Goal: Task Accomplishment & Management: Complete application form

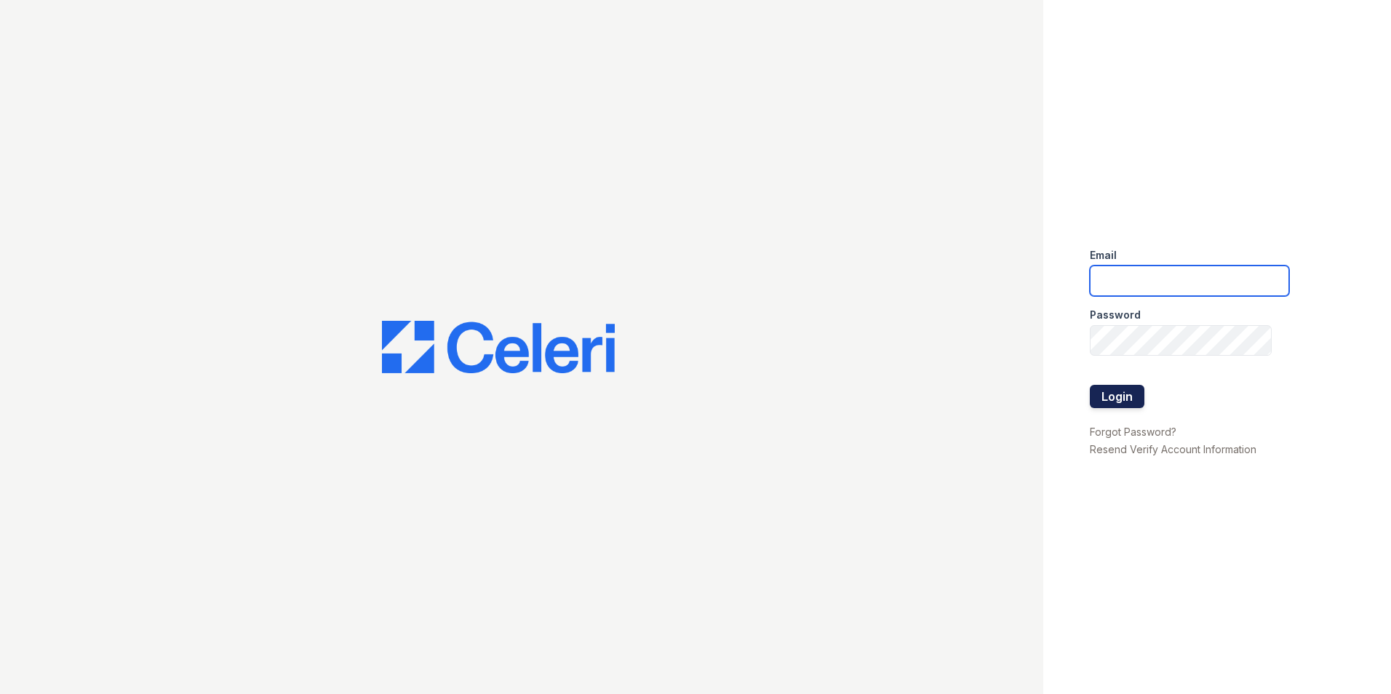
type input "signaturepointeleasing@dlhproperties.net"
click at [1126, 395] on button "Login" at bounding box center [1116, 396] width 55 height 23
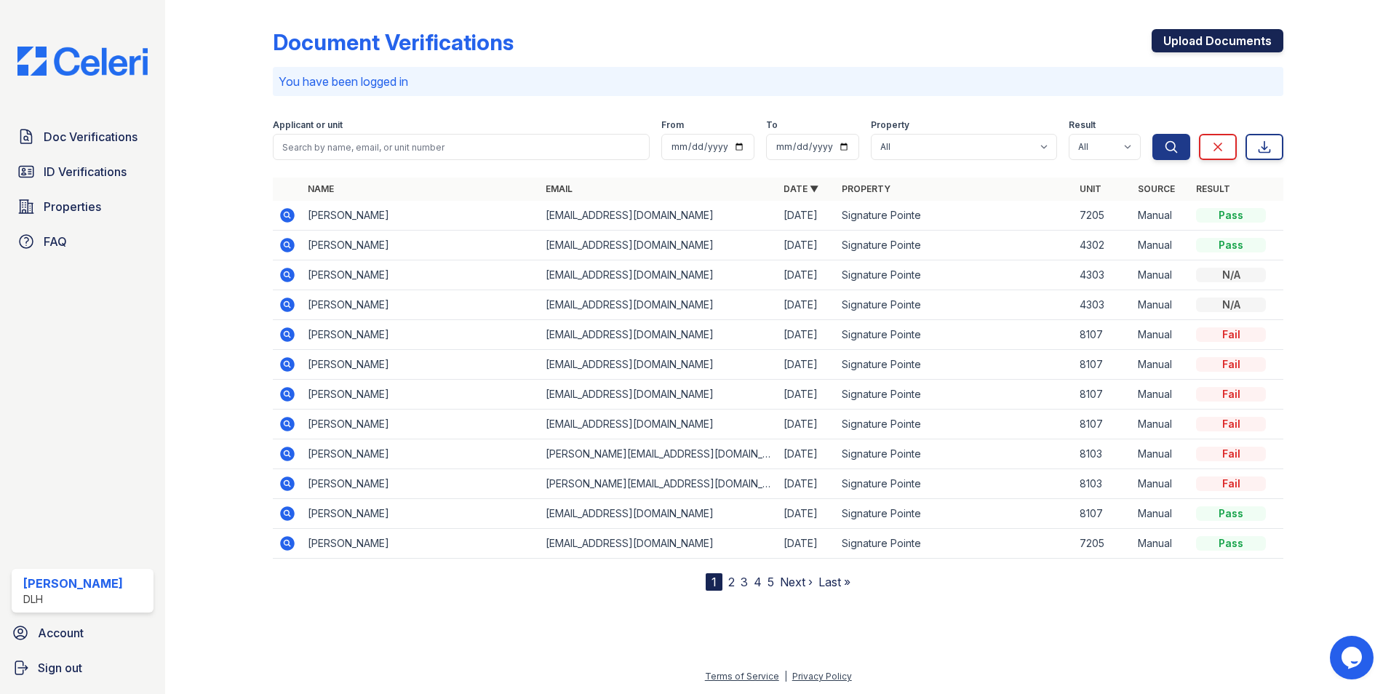
click at [1209, 42] on link "Upload Documents" at bounding box center [1217, 40] width 132 height 23
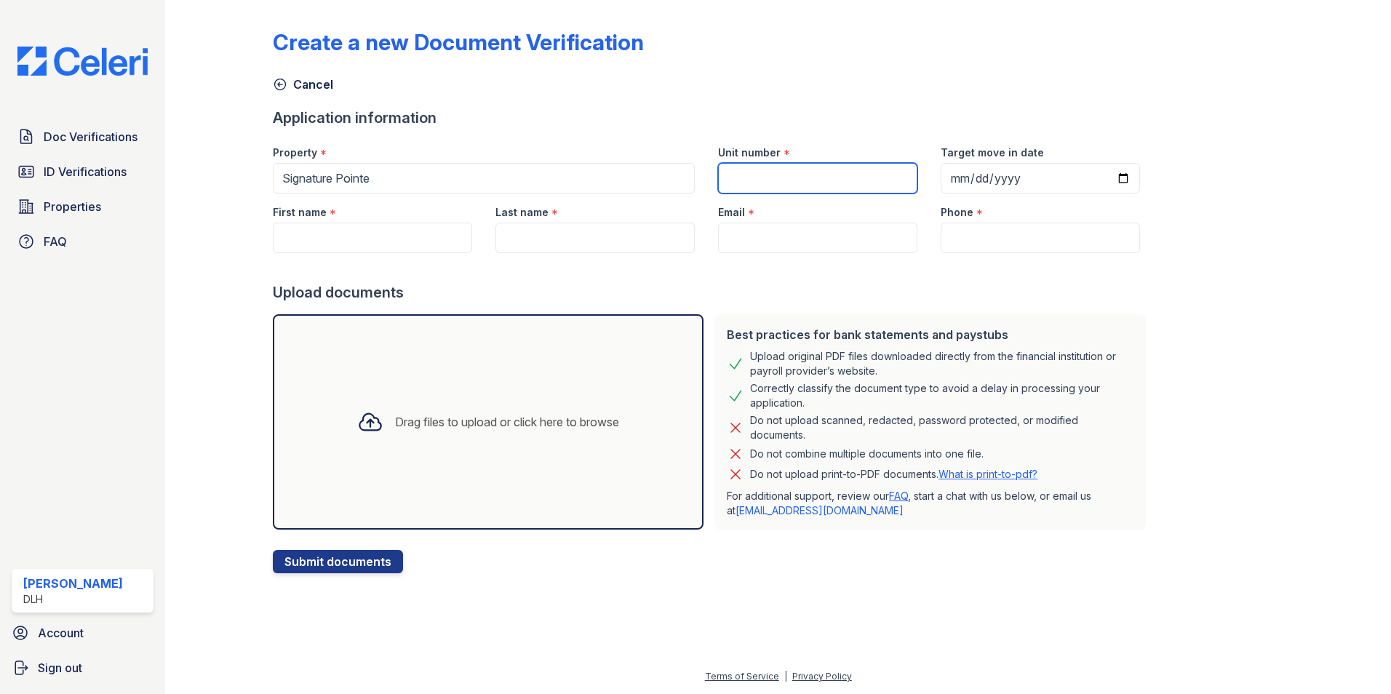
click at [863, 181] on input "Unit number" at bounding box center [817, 178] width 199 height 31
type input "8103"
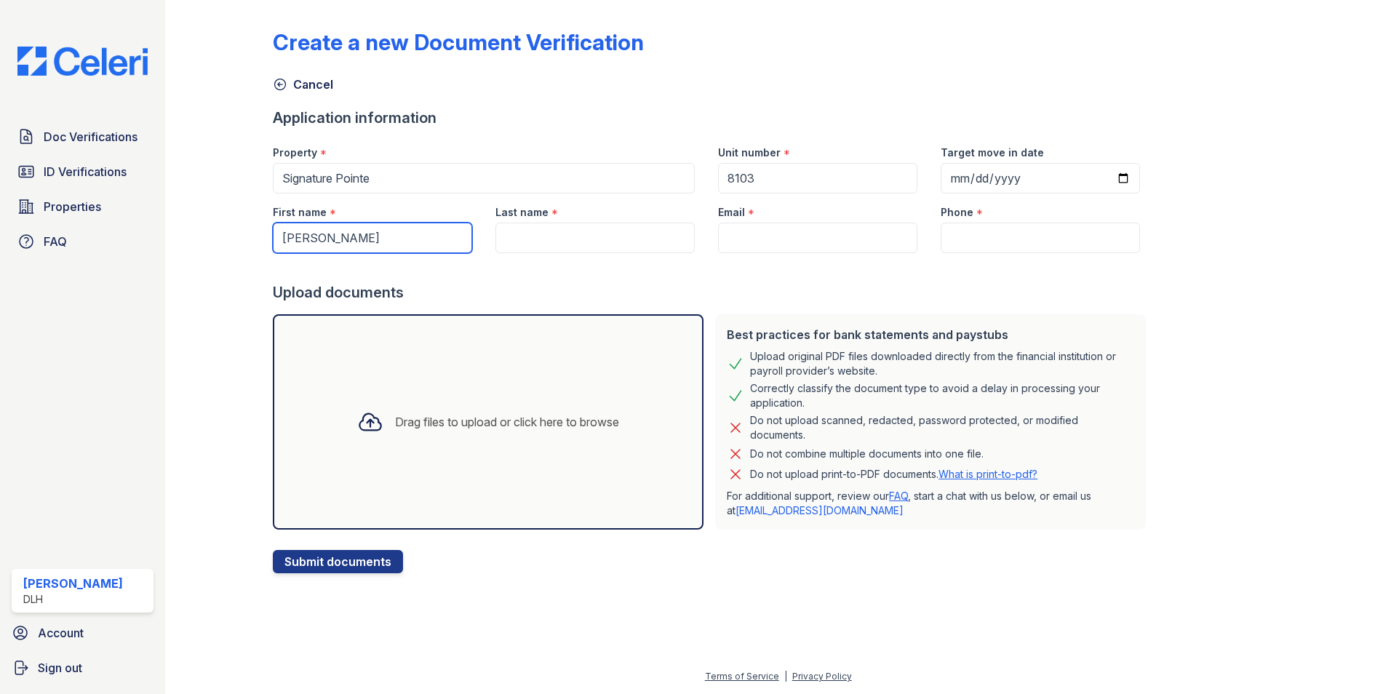
type input "[PERSON_NAME]"
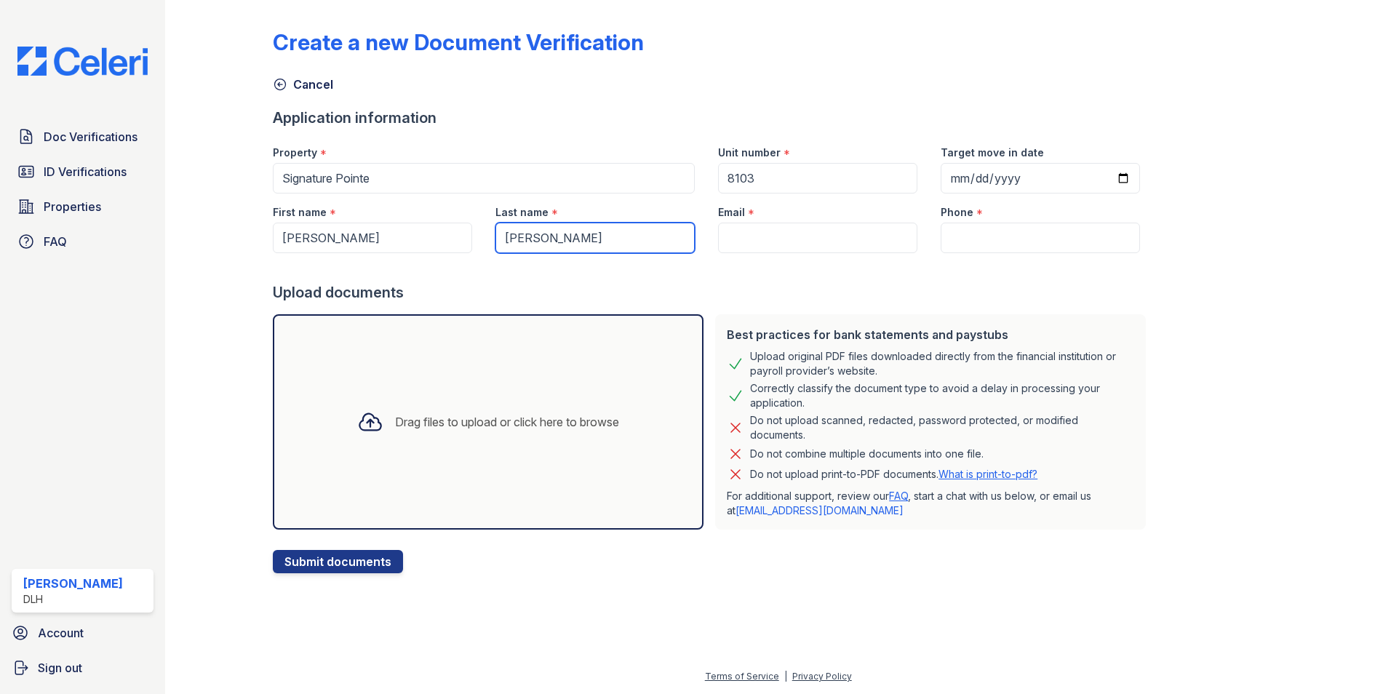
type input "[PERSON_NAME]"
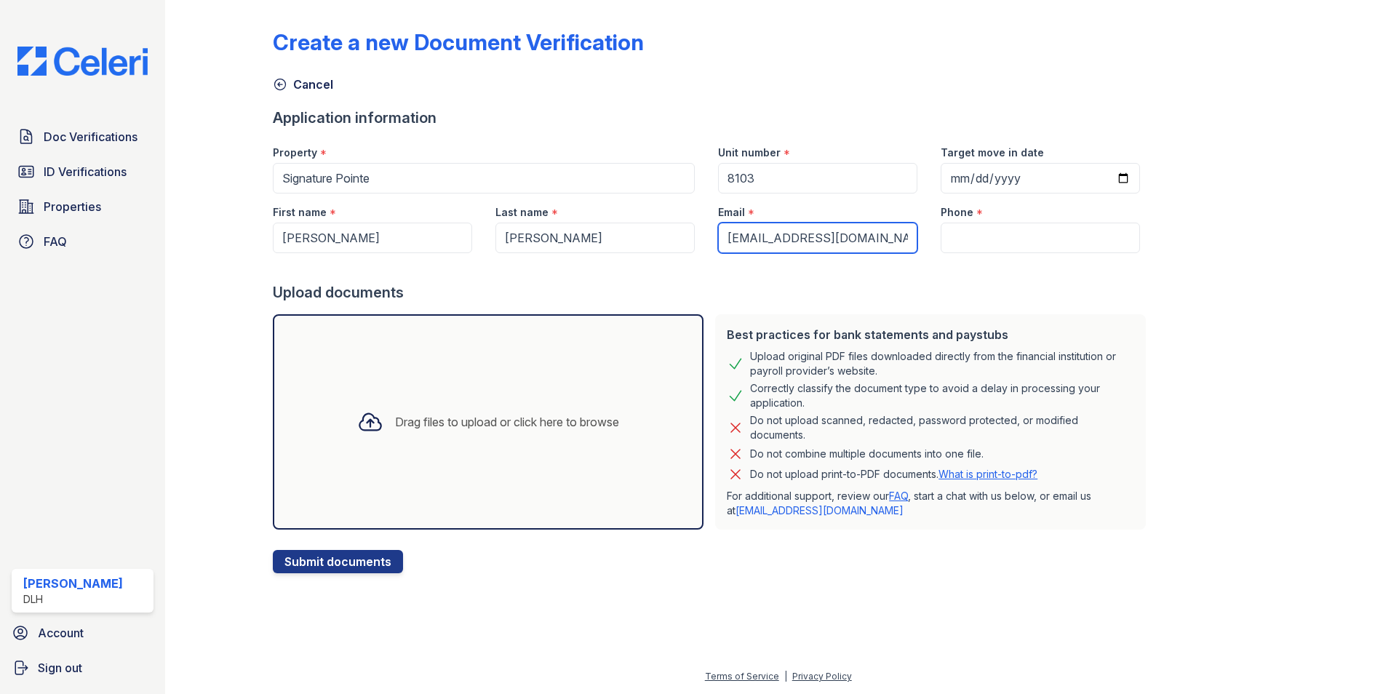
type input "[EMAIL_ADDRESS][DOMAIN_NAME]"
type input "8644838755"
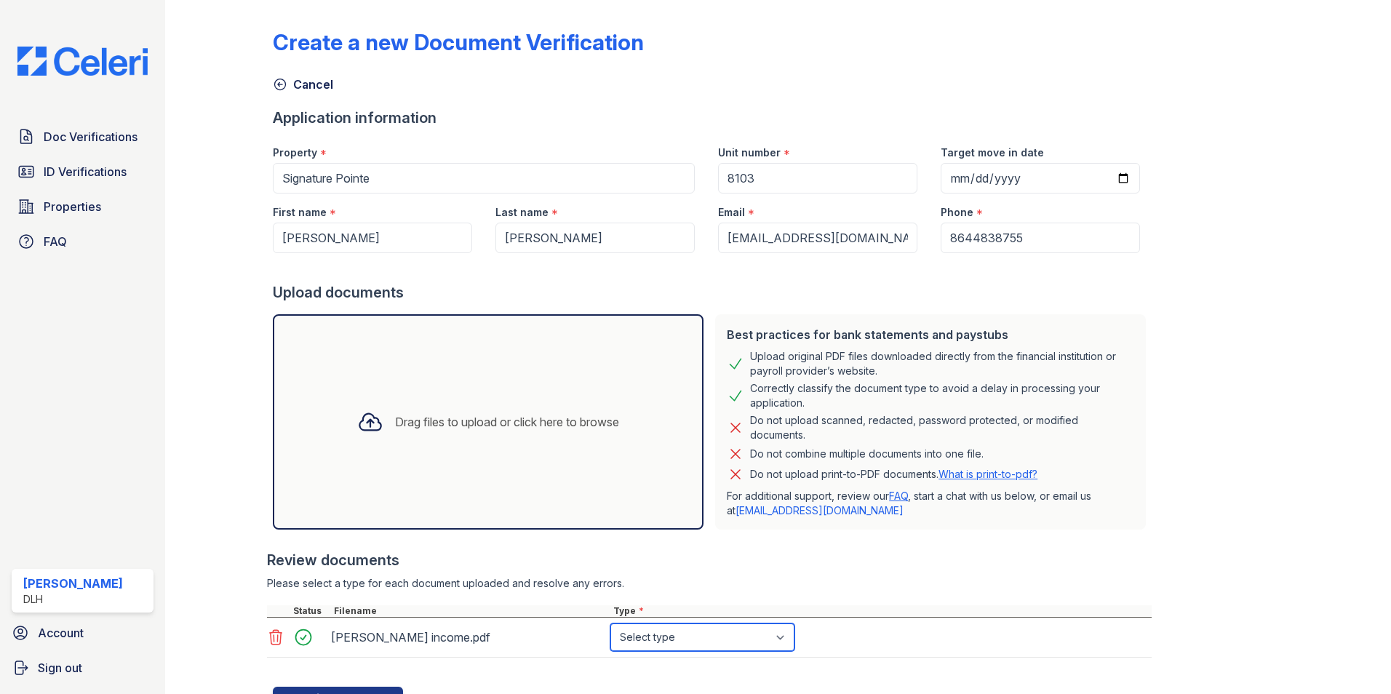
click at [690, 637] on select "Select type Paystub Bank Statement Offer Letter Tax Documents Benefit Award Let…" at bounding box center [702, 637] width 184 height 28
select select "paystub"
click at [610, 623] on select "Select type Paystub Bank Statement Offer Letter Tax Documents Benefit Award Let…" at bounding box center [702, 637] width 184 height 28
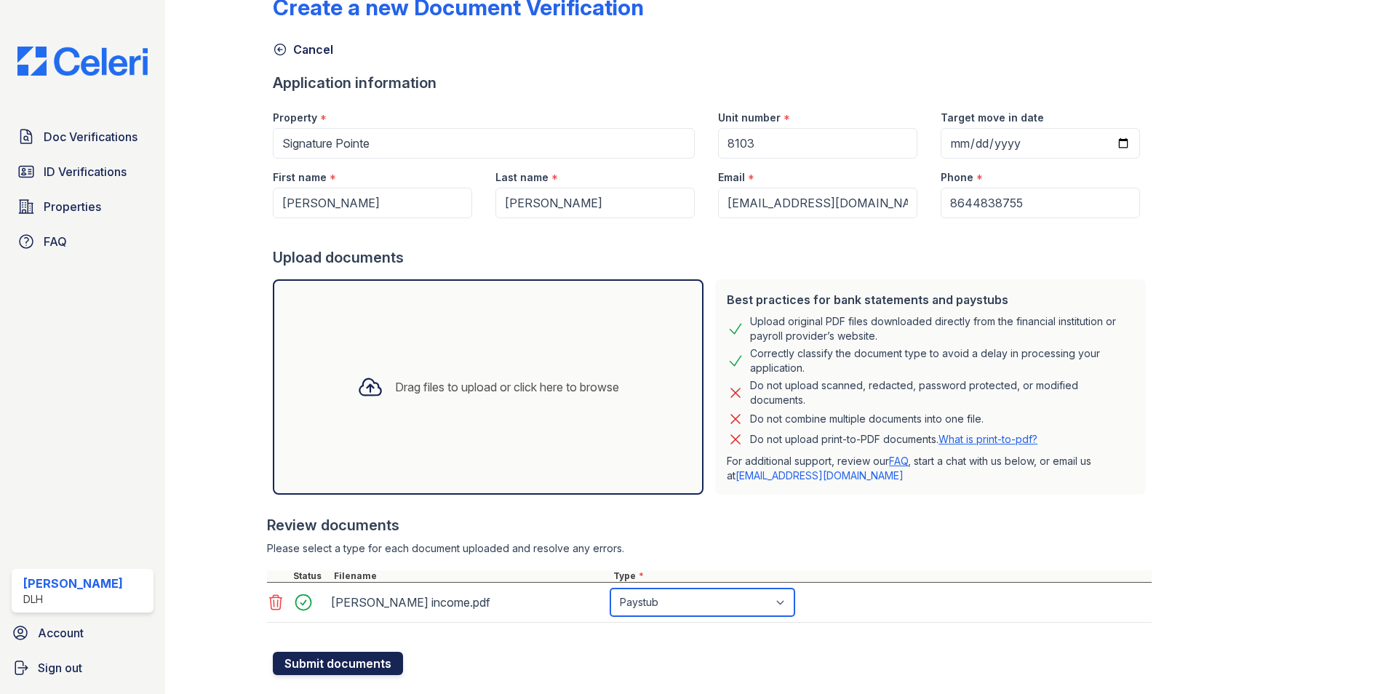
scroll to position [65, 0]
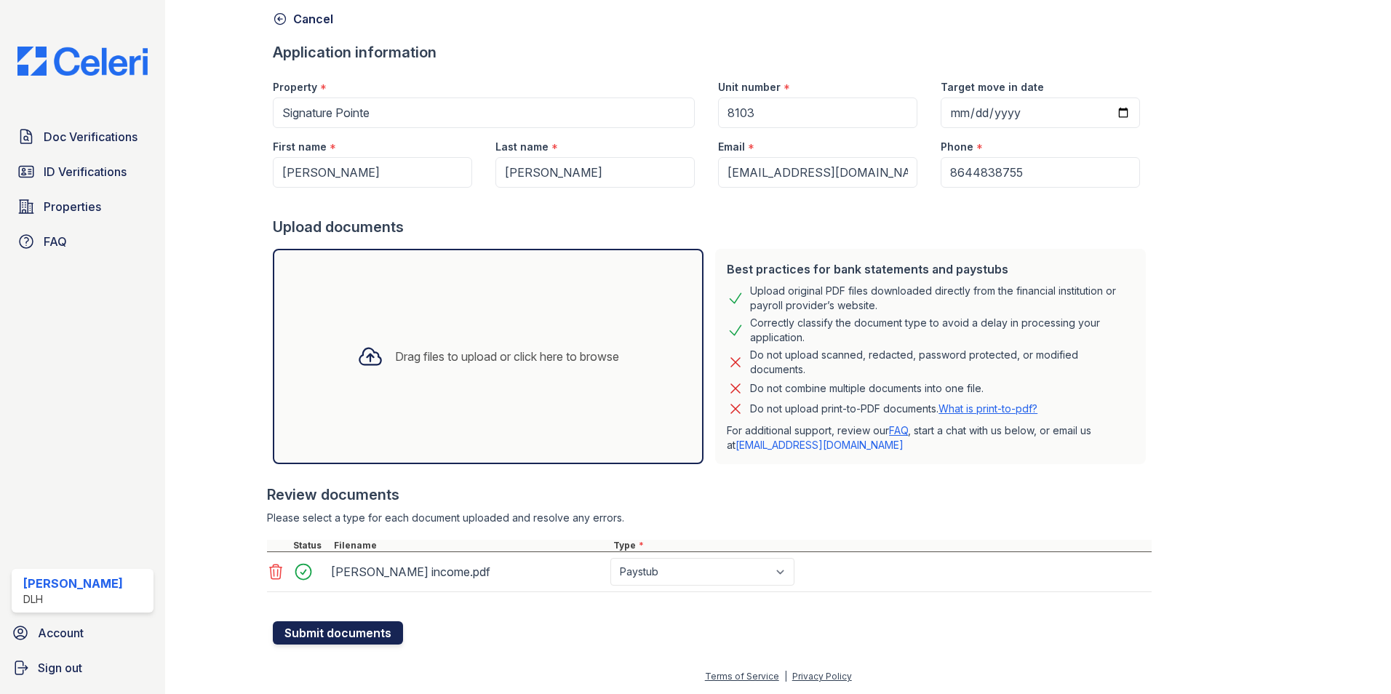
click at [326, 632] on button "Submit documents" at bounding box center [338, 632] width 130 height 23
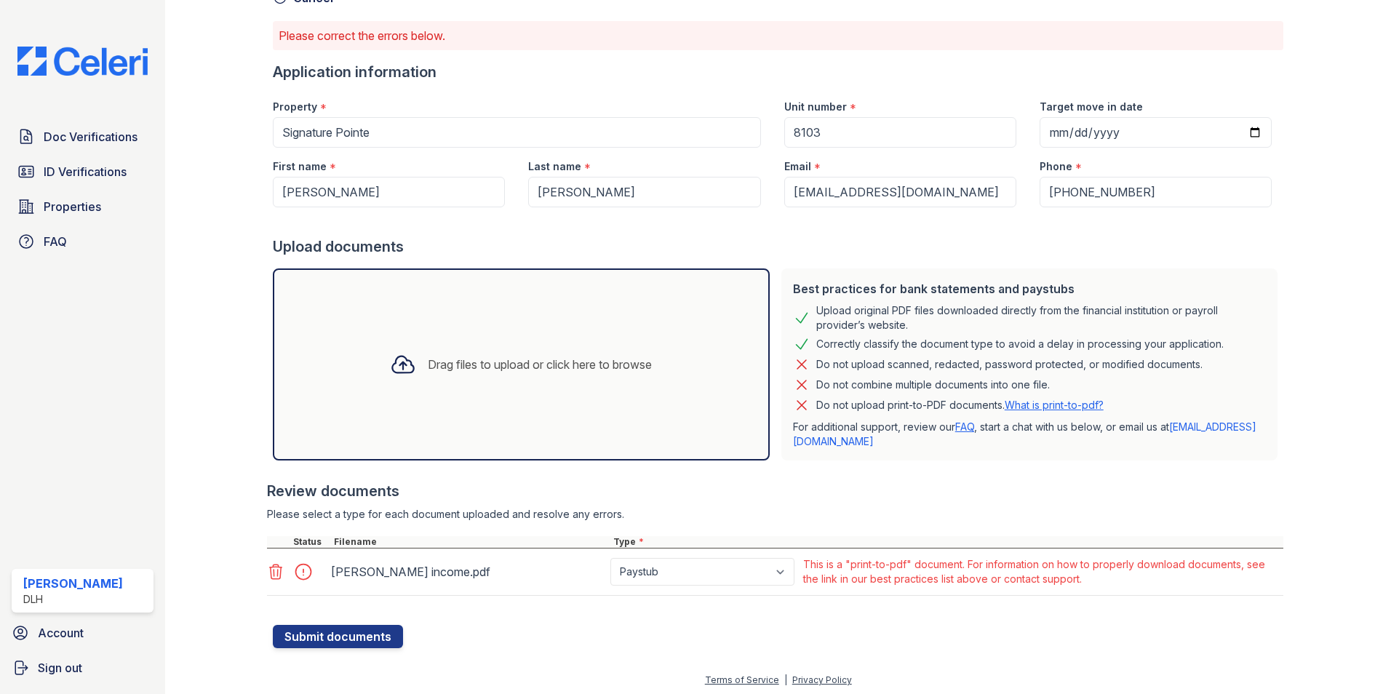
scroll to position [90, 0]
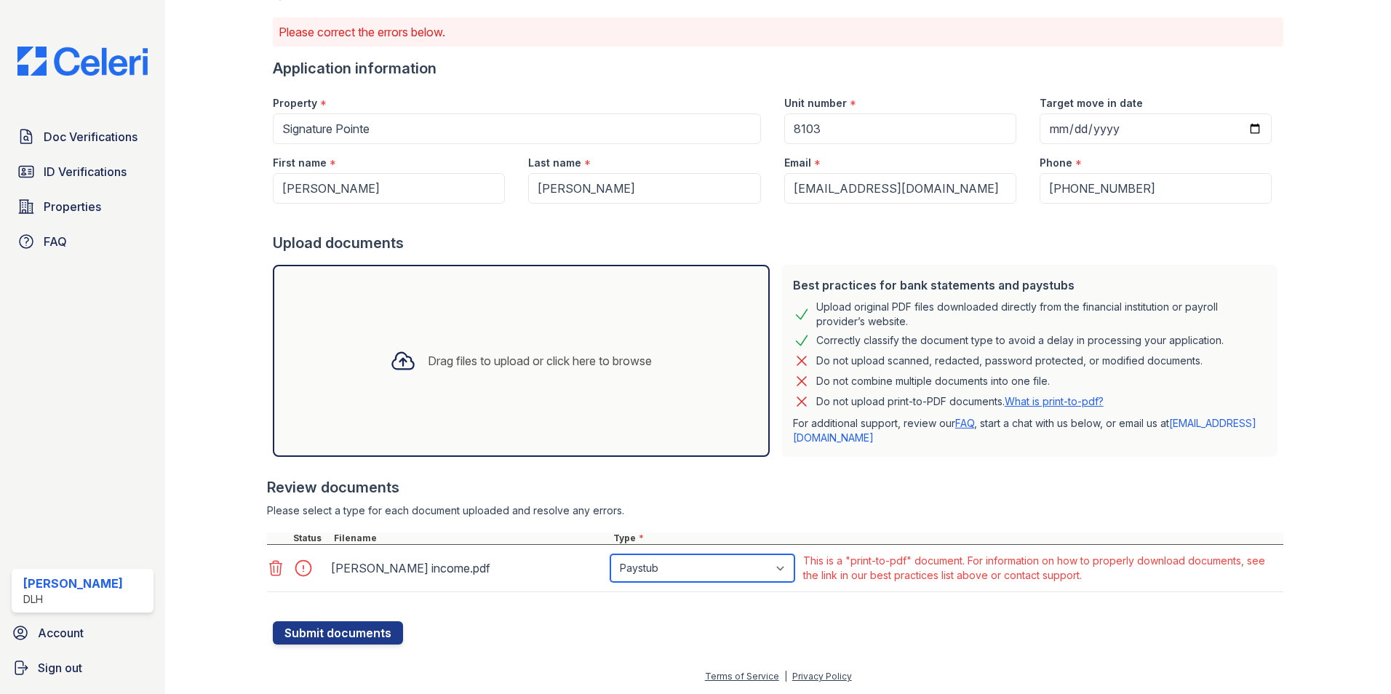
click at [729, 573] on select "Paystub Bank Statement Offer Letter Tax Documents Benefit Award Letter Investme…" at bounding box center [702, 568] width 184 height 28
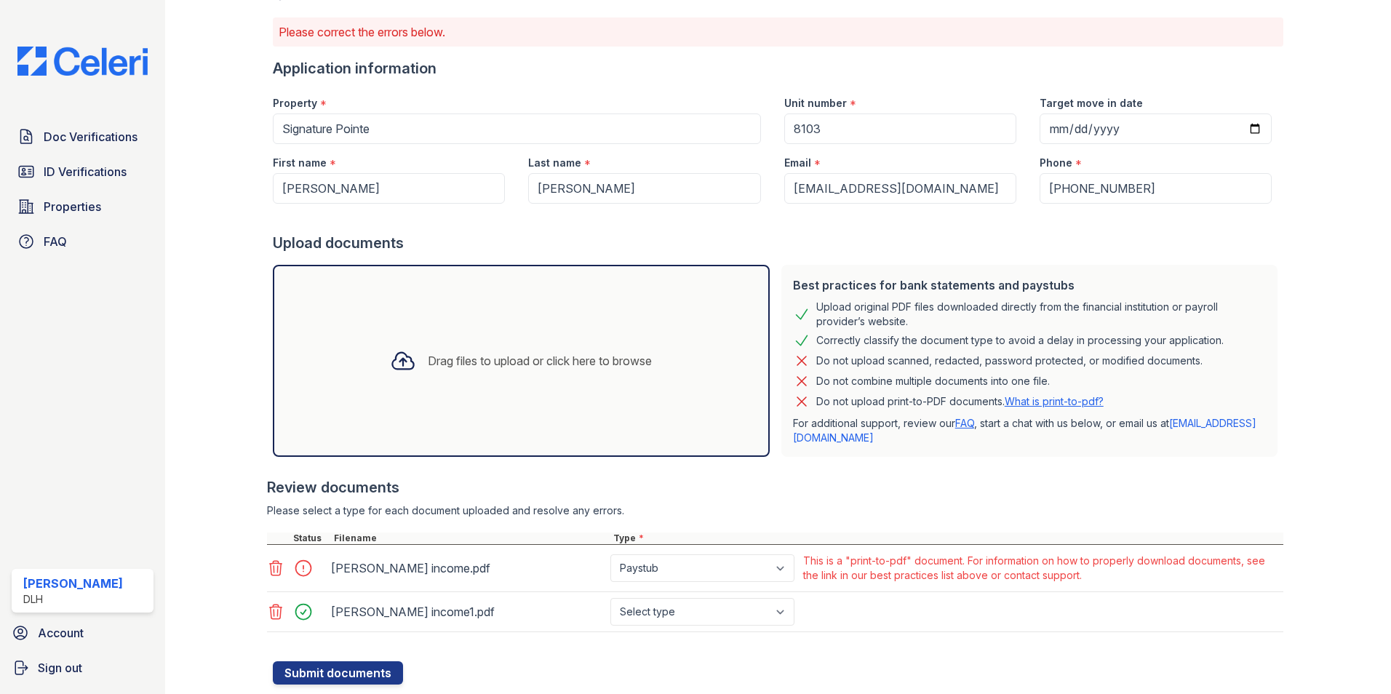
click at [273, 571] on icon at bounding box center [276, 568] width 12 height 15
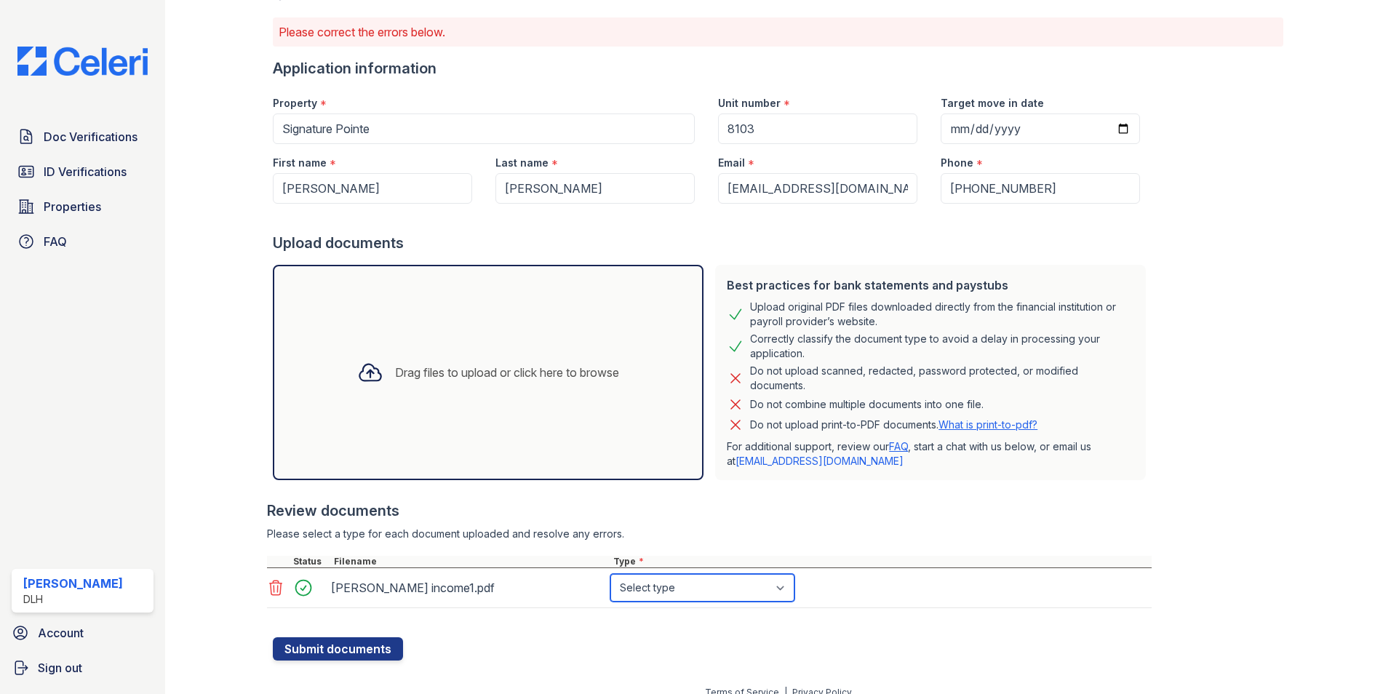
click at [655, 595] on select "Select type Paystub Bank Statement Offer Letter Tax Documents Benefit Award Let…" at bounding box center [702, 588] width 184 height 28
select select "paystub"
click at [610, 574] on select "Select type Paystub Bank Statement Offer Letter Tax Documents Benefit Award Let…" at bounding box center [702, 588] width 184 height 28
click at [345, 657] on button "Submit documents" at bounding box center [338, 648] width 130 height 23
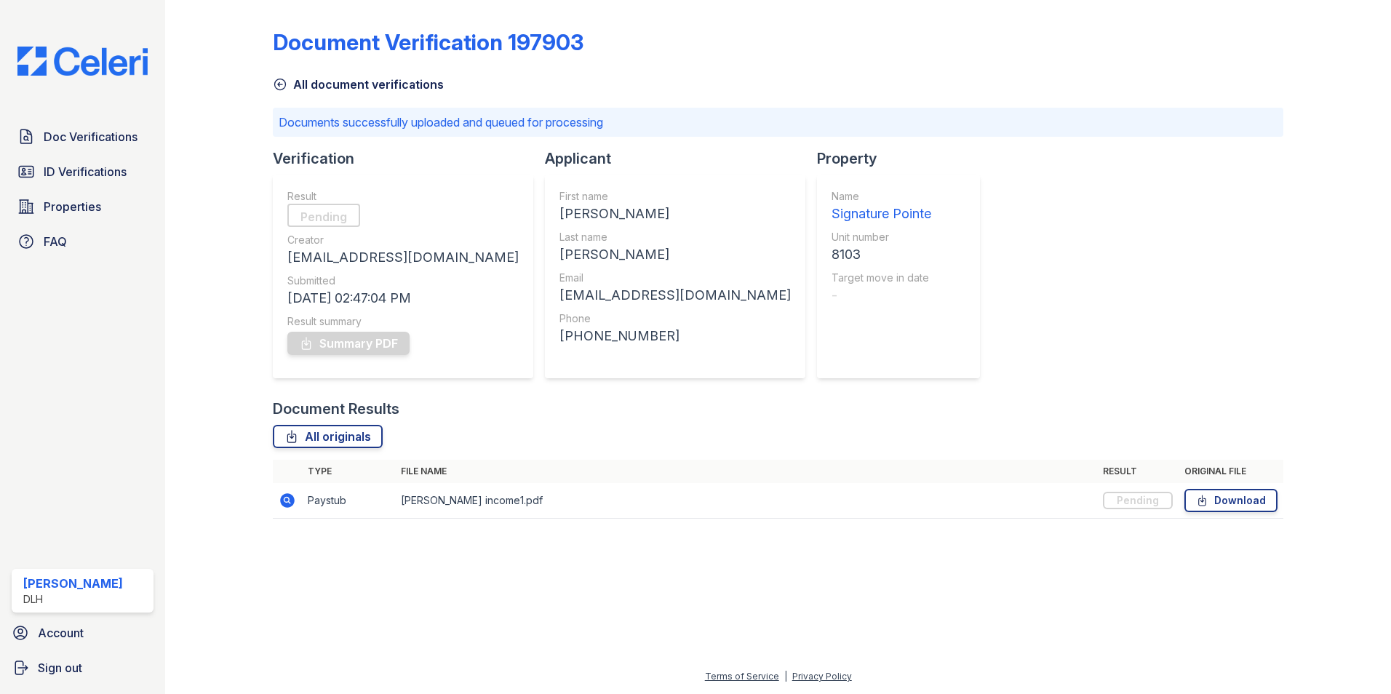
click at [284, 79] on icon at bounding box center [280, 84] width 15 height 15
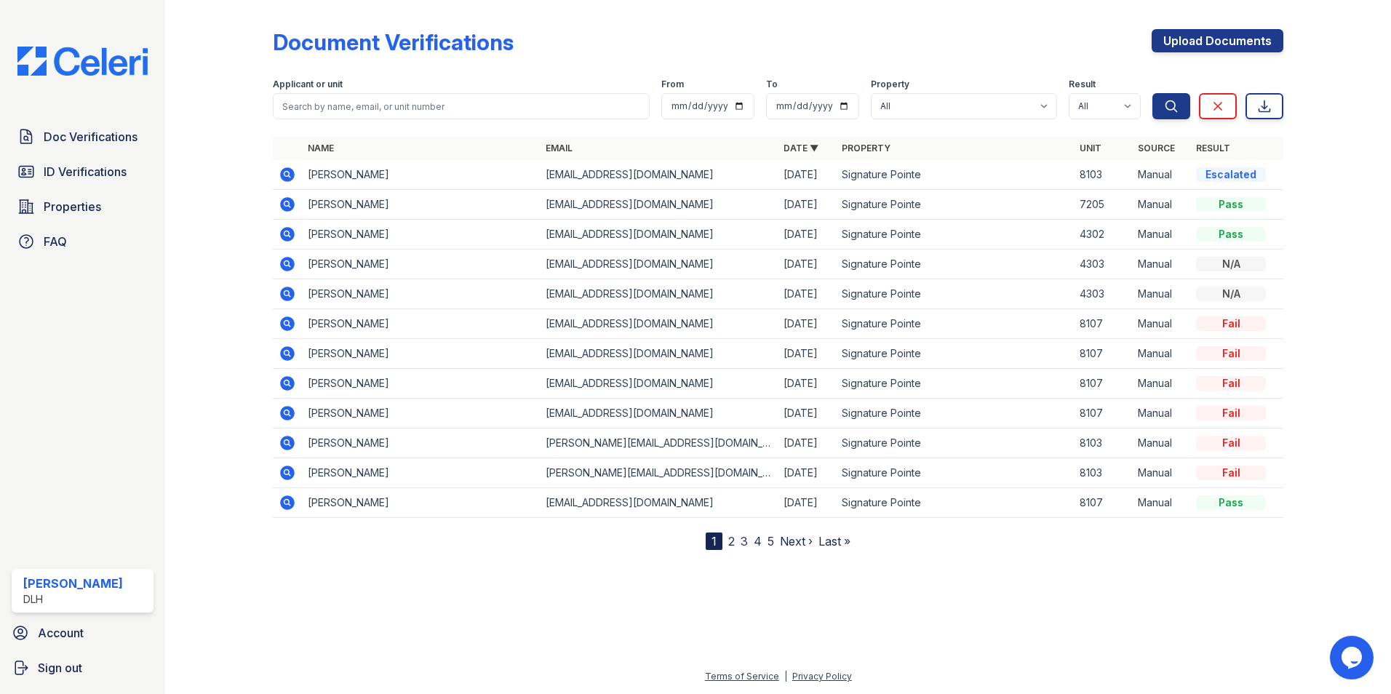
click at [1226, 175] on div "Escalated" at bounding box center [1231, 174] width 70 height 15
click at [1201, 175] on div "Escalated" at bounding box center [1231, 174] width 70 height 15
click at [330, 178] on td "Shadrica Mack" at bounding box center [421, 175] width 238 height 30
drag, startPoint x: 330, startPoint y: 178, endPoint x: 314, endPoint y: 178, distance: 16.0
click at [329, 178] on td "Shadrica Mack" at bounding box center [421, 175] width 238 height 30
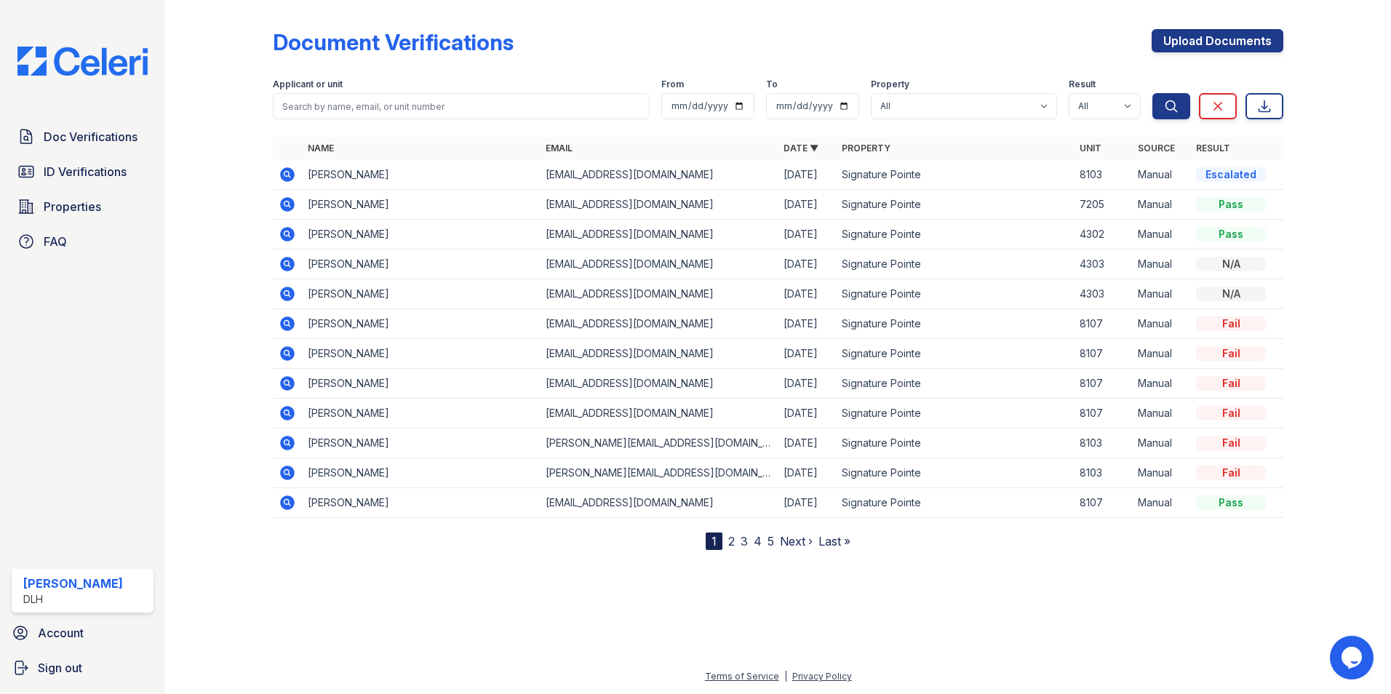
click at [284, 177] on icon at bounding box center [287, 174] width 15 height 15
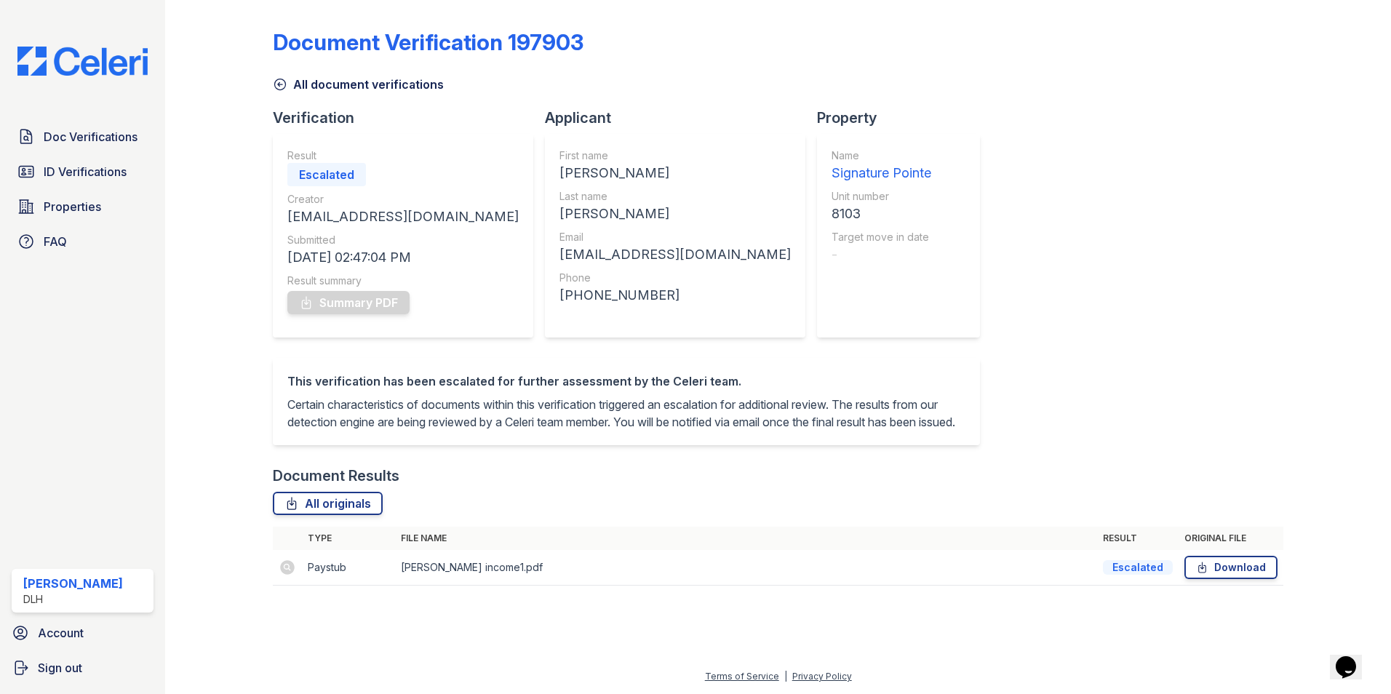
click at [317, 168] on div "Escalated" at bounding box center [326, 174] width 79 height 23
click at [317, 171] on div "Escalated" at bounding box center [326, 174] width 79 height 23
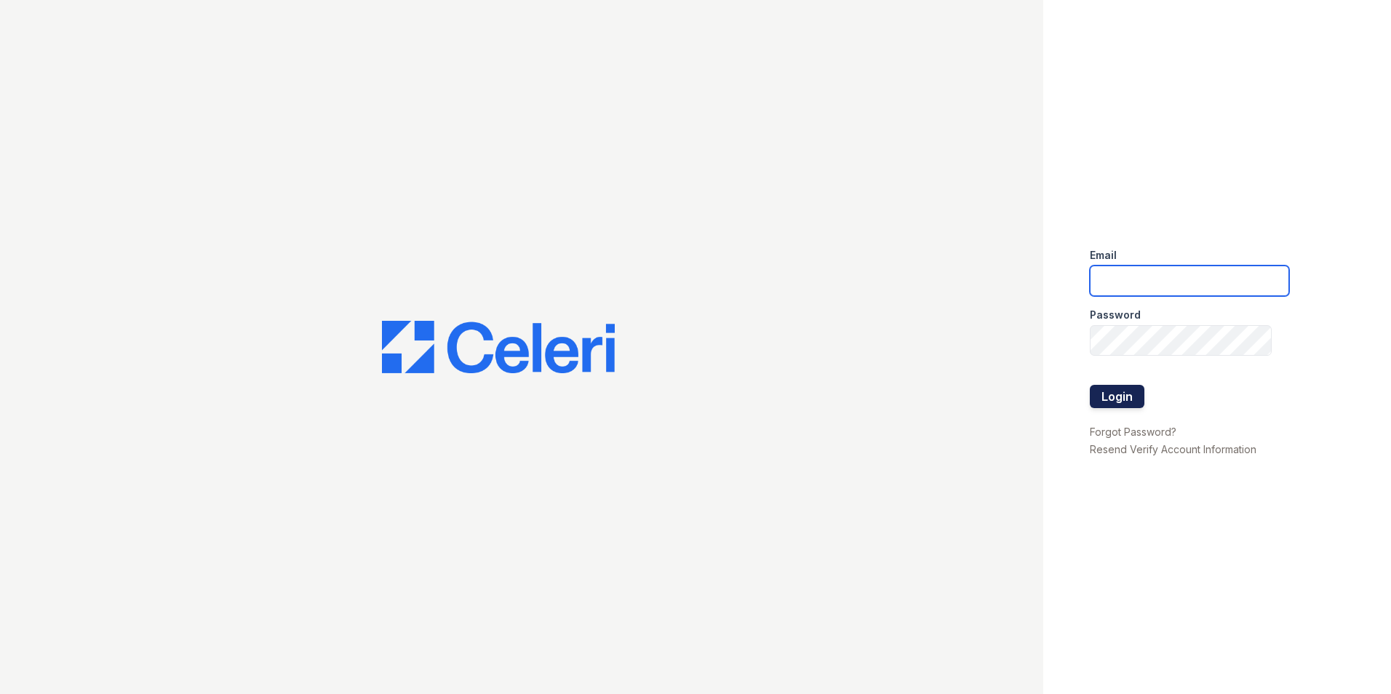
type input "[EMAIL_ADDRESS][DOMAIN_NAME]"
click at [1103, 398] on button "Login" at bounding box center [1116, 396] width 55 height 23
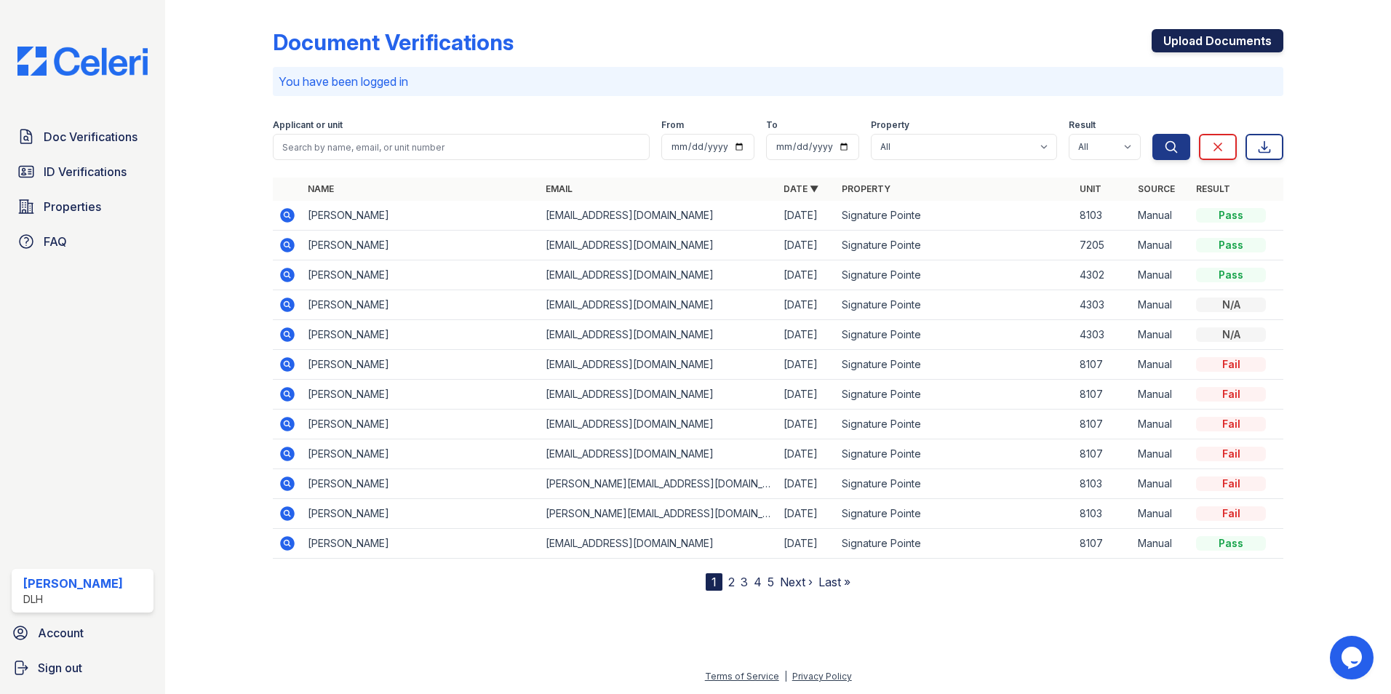
click at [1187, 41] on link "Upload Documents" at bounding box center [1217, 40] width 132 height 23
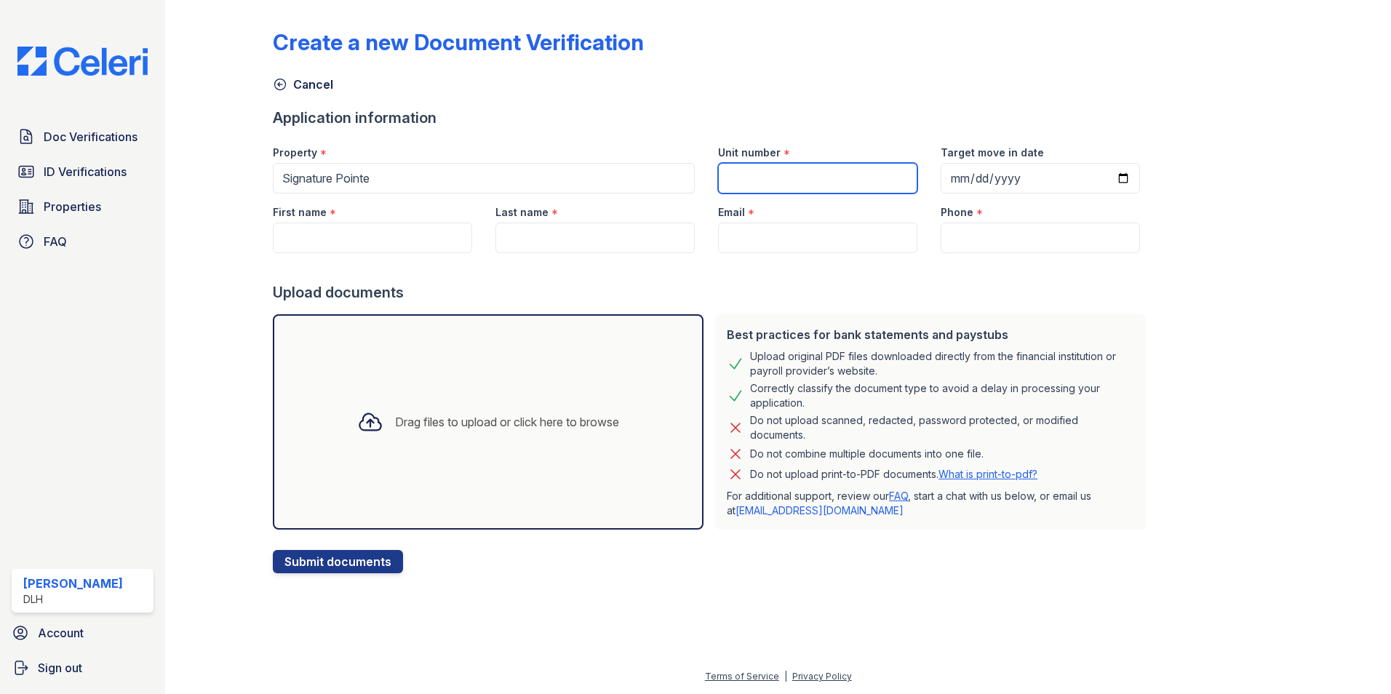
click at [794, 188] on input "Unit number" at bounding box center [817, 178] width 199 height 31
type input "7307"
click at [385, 233] on input "First name" at bounding box center [372, 238] width 199 height 31
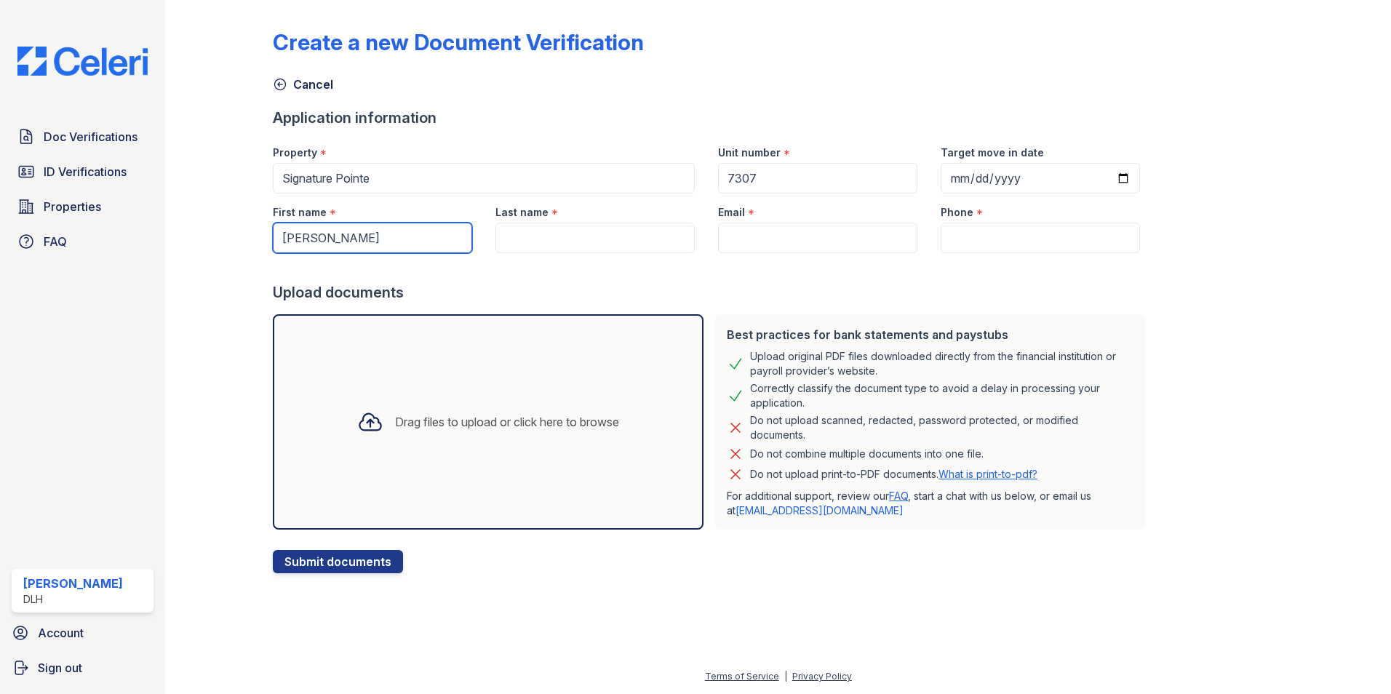
type input "Tonya"
click at [512, 236] on input "Last name" at bounding box center [594, 238] width 199 height 31
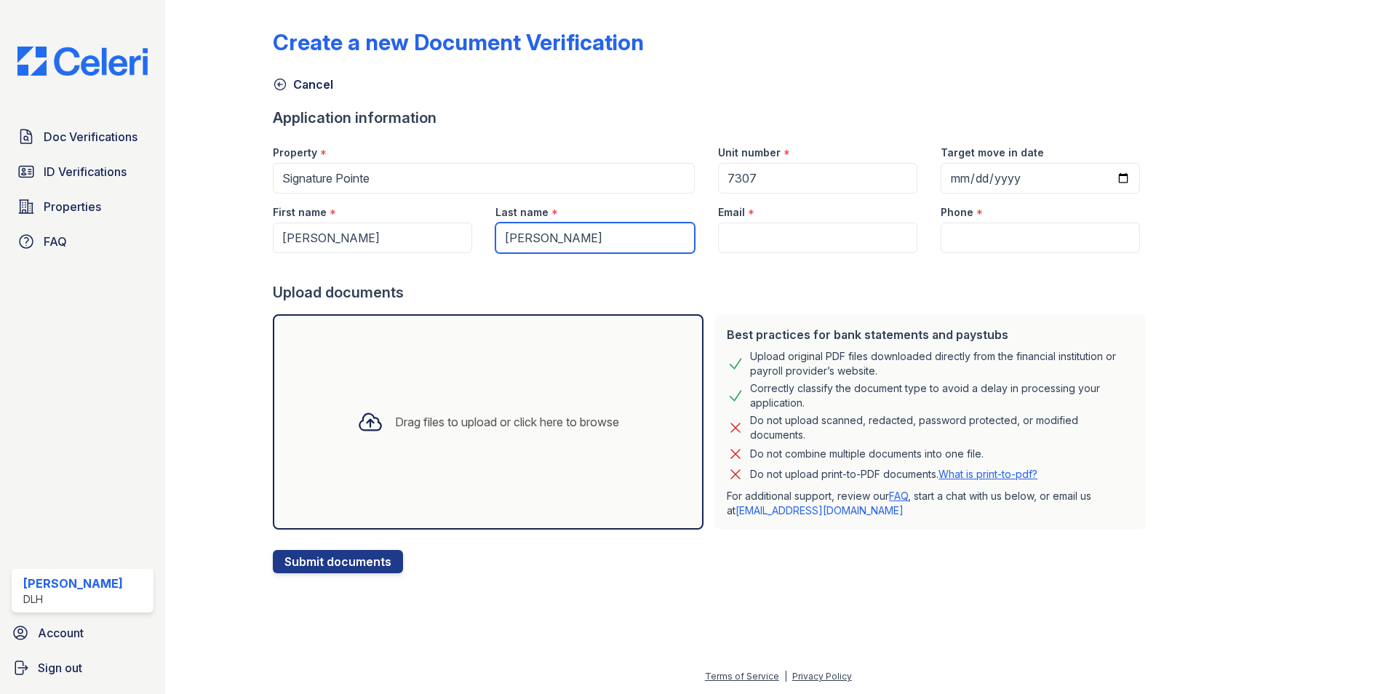
type input "Mcclain"
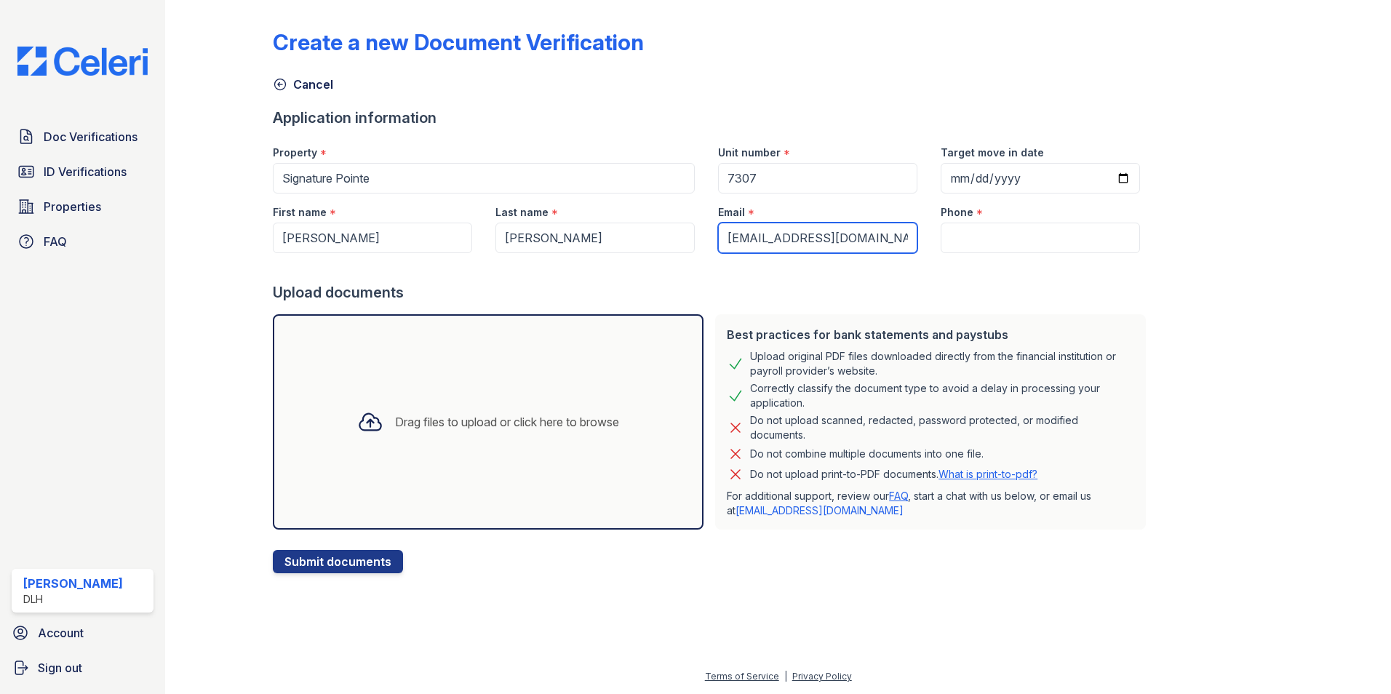
type input "[EMAIL_ADDRESS][DOMAIN_NAME]"
type input "8643538570"
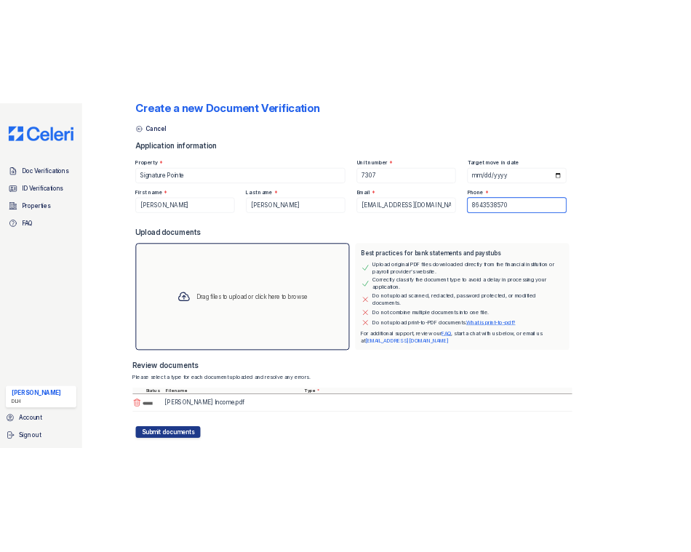
scroll to position [61, 0]
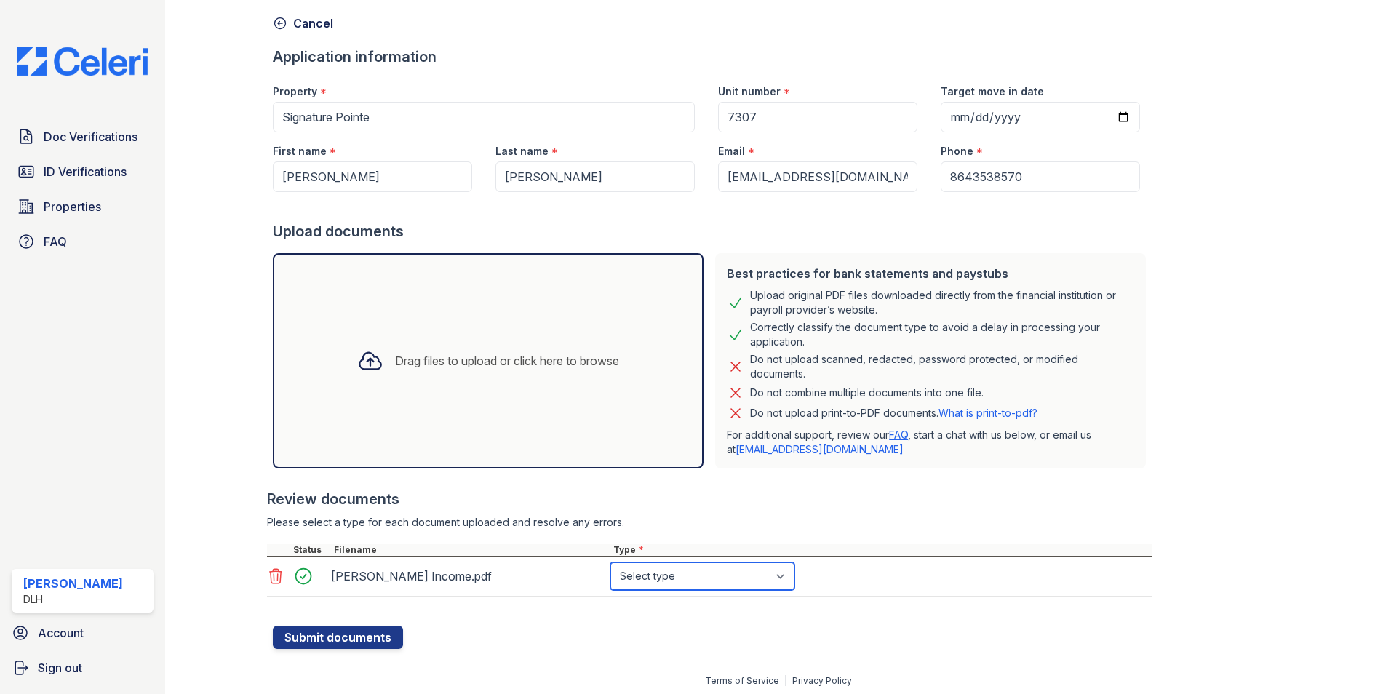
click at [734, 575] on select "Select type Paystub Bank Statement Offer Letter Tax Documents Benefit Award Let…" at bounding box center [702, 576] width 184 height 28
select select "paystub"
click at [610, 562] on select "Select type Paystub Bank Statement Offer Letter Tax Documents Benefit Award Let…" at bounding box center [702, 576] width 184 height 28
click at [312, 625] on button "Submit documents" at bounding box center [338, 636] width 130 height 23
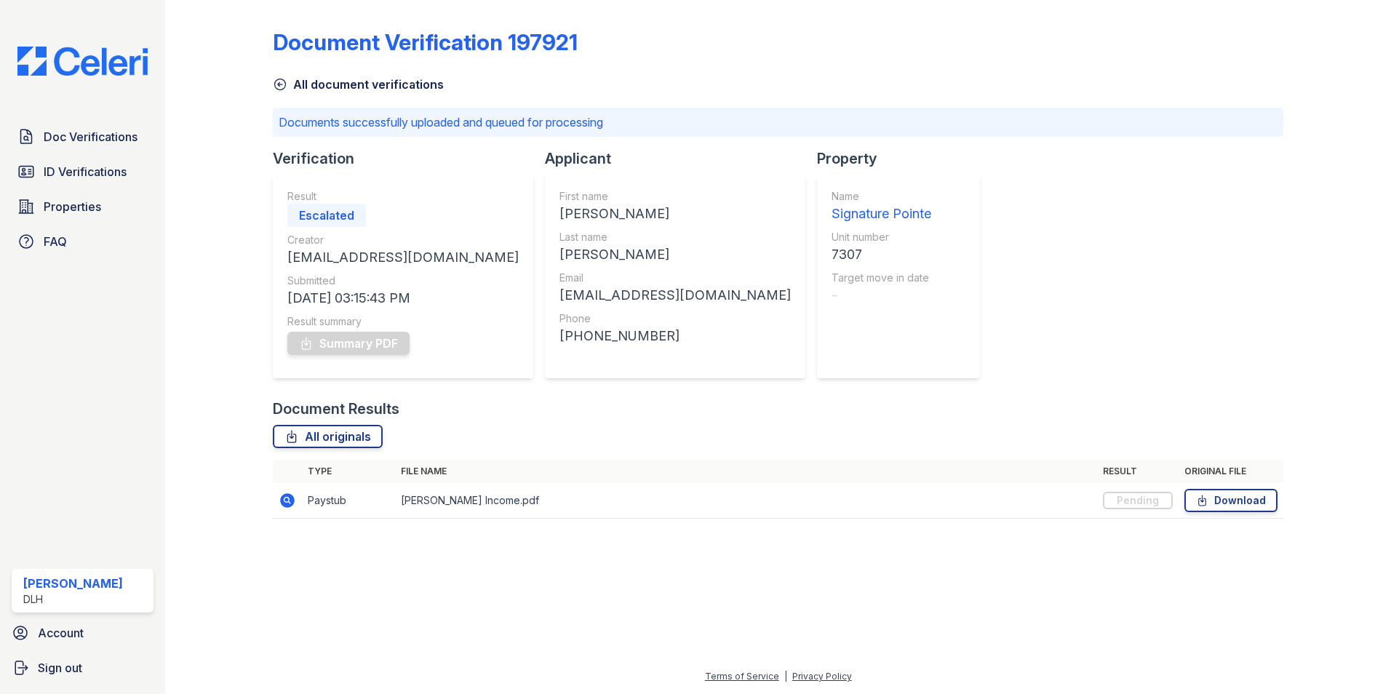
click at [280, 91] on icon at bounding box center [280, 84] width 15 height 15
